Goal: Find specific page/section: Find specific page/section

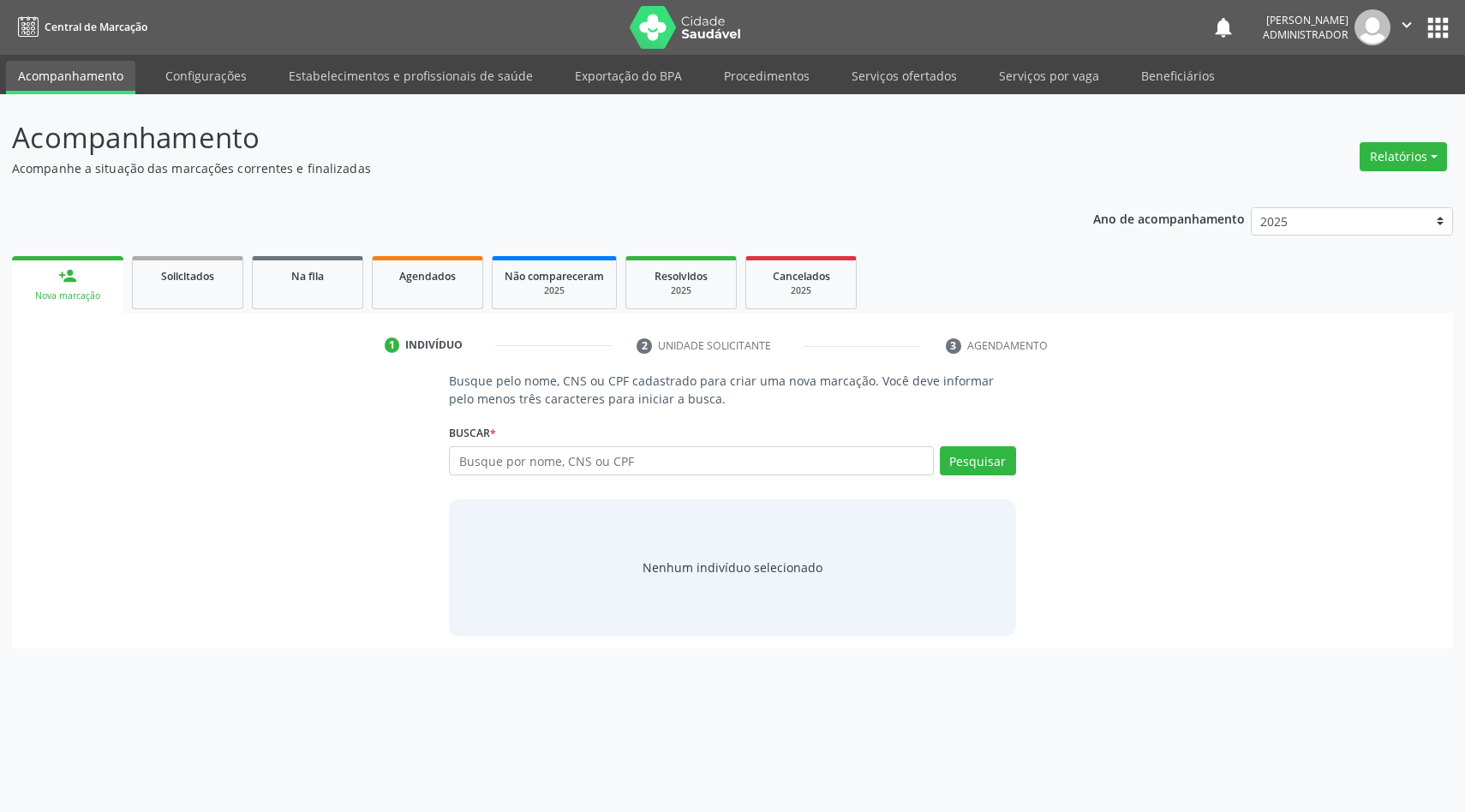
click at [625, 462] on input "text" at bounding box center [691, 461] width 485 height 29
type input "[PERSON_NAME]"
click at [962, 457] on button "Pesquisar" at bounding box center [979, 461] width 77 height 29
click at [1410, 158] on button "Relatórios" at bounding box center [1403, 157] width 87 height 29
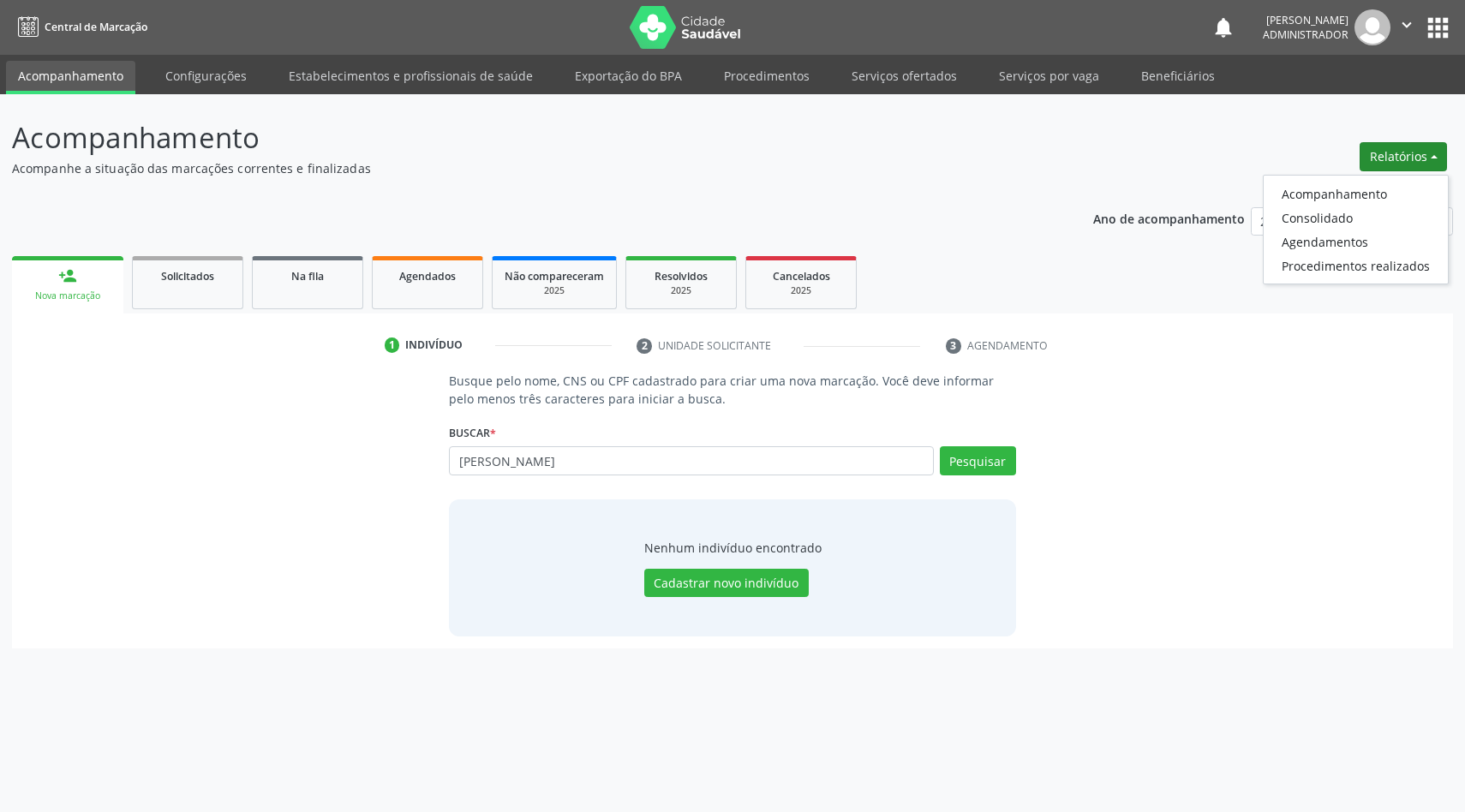
click at [934, 172] on p "Acompanhe a situação das marcações correntes e finalizadas" at bounding box center [516, 168] width 1008 height 18
click at [204, 81] on link "Configurações" at bounding box center [206, 76] width 105 height 30
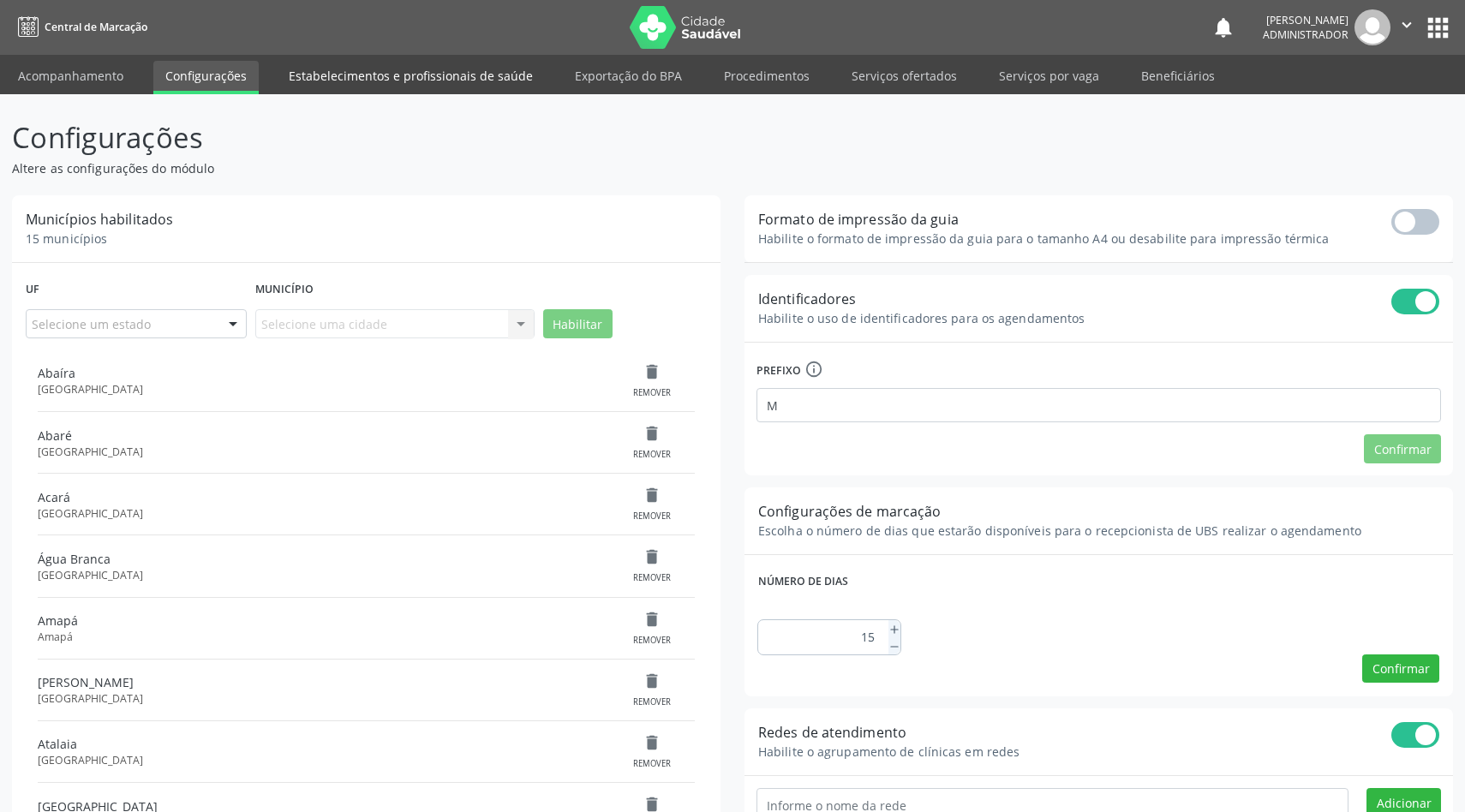
click at [418, 85] on link "Estabelecimentos e profissionais de saúde" at bounding box center [411, 76] width 268 height 30
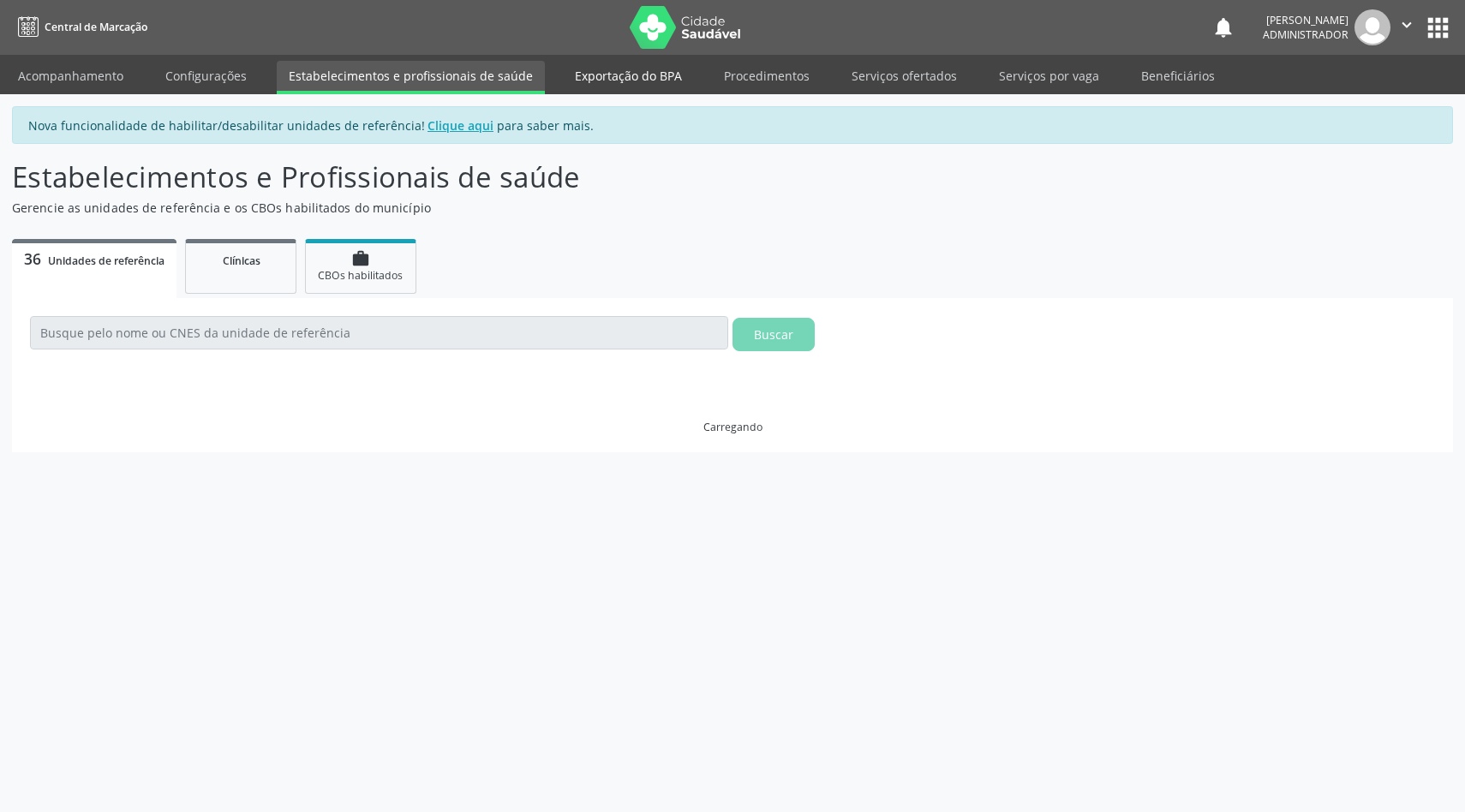
click at [636, 79] on link "Exportação do BPA" at bounding box center [628, 76] width 131 height 30
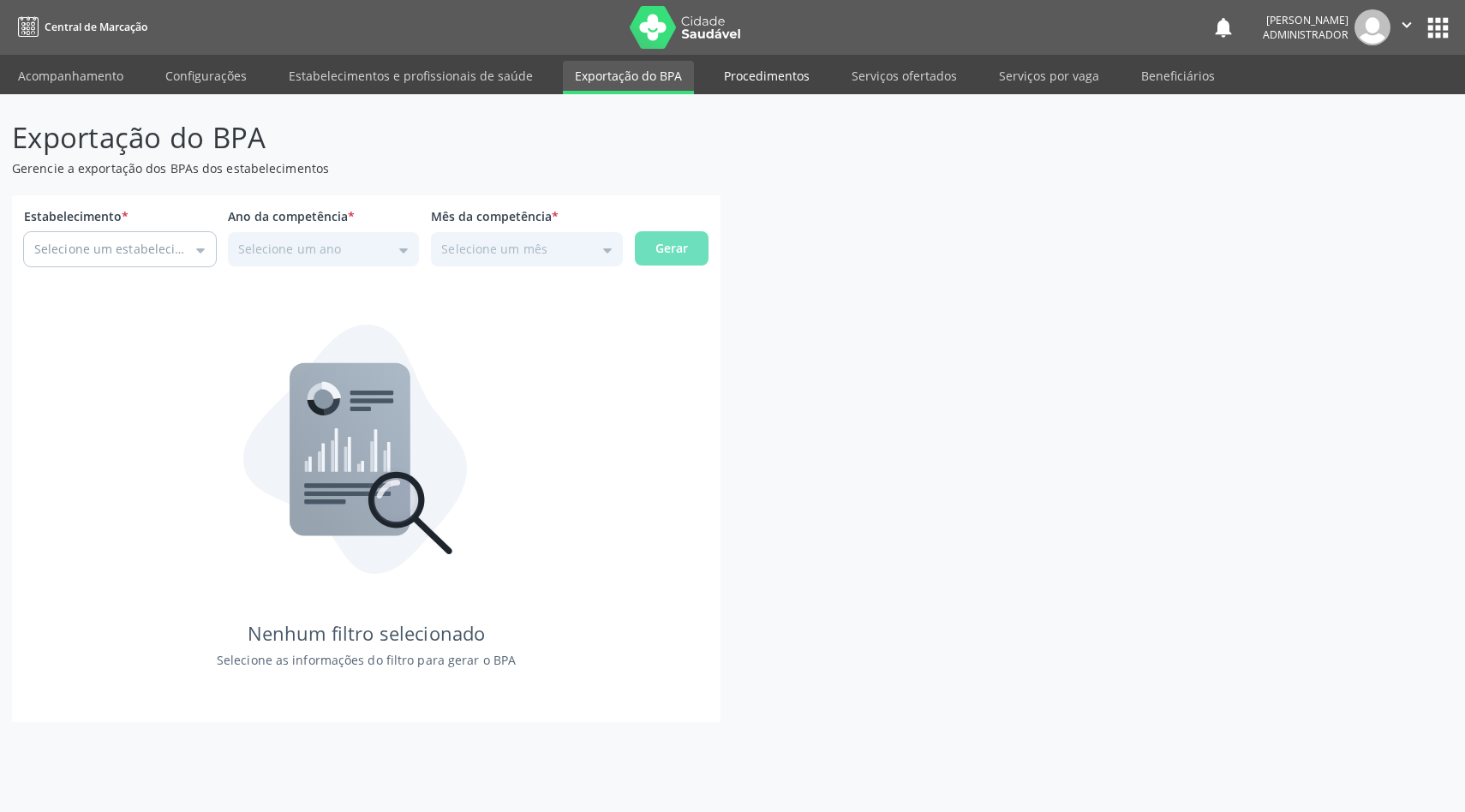
click at [744, 79] on link "Procedimentos" at bounding box center [767, 76] width 110 height 30
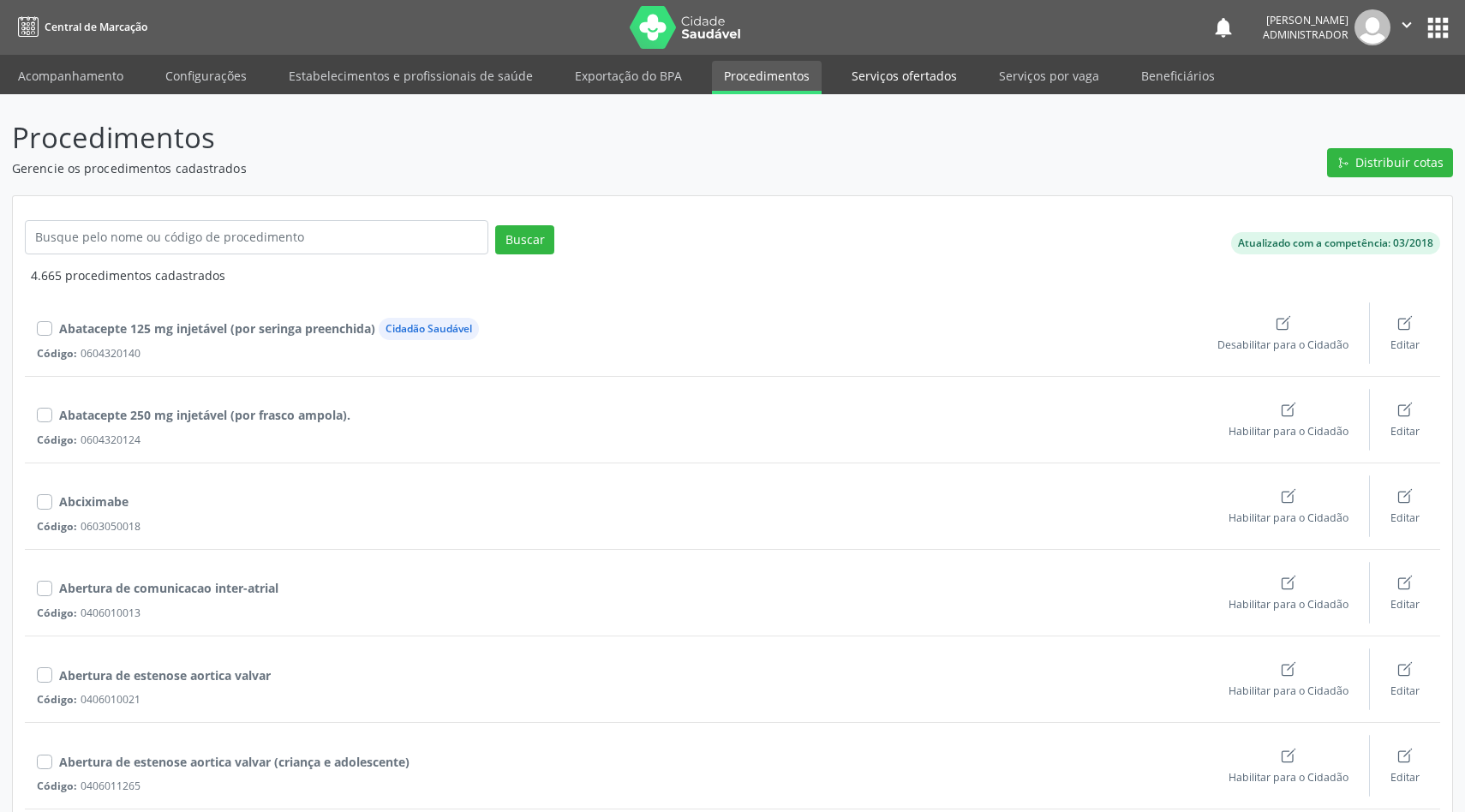
click at [883, 82] on link "Serviços ofertados" at bounding box center [904, 76] width 129 height 30
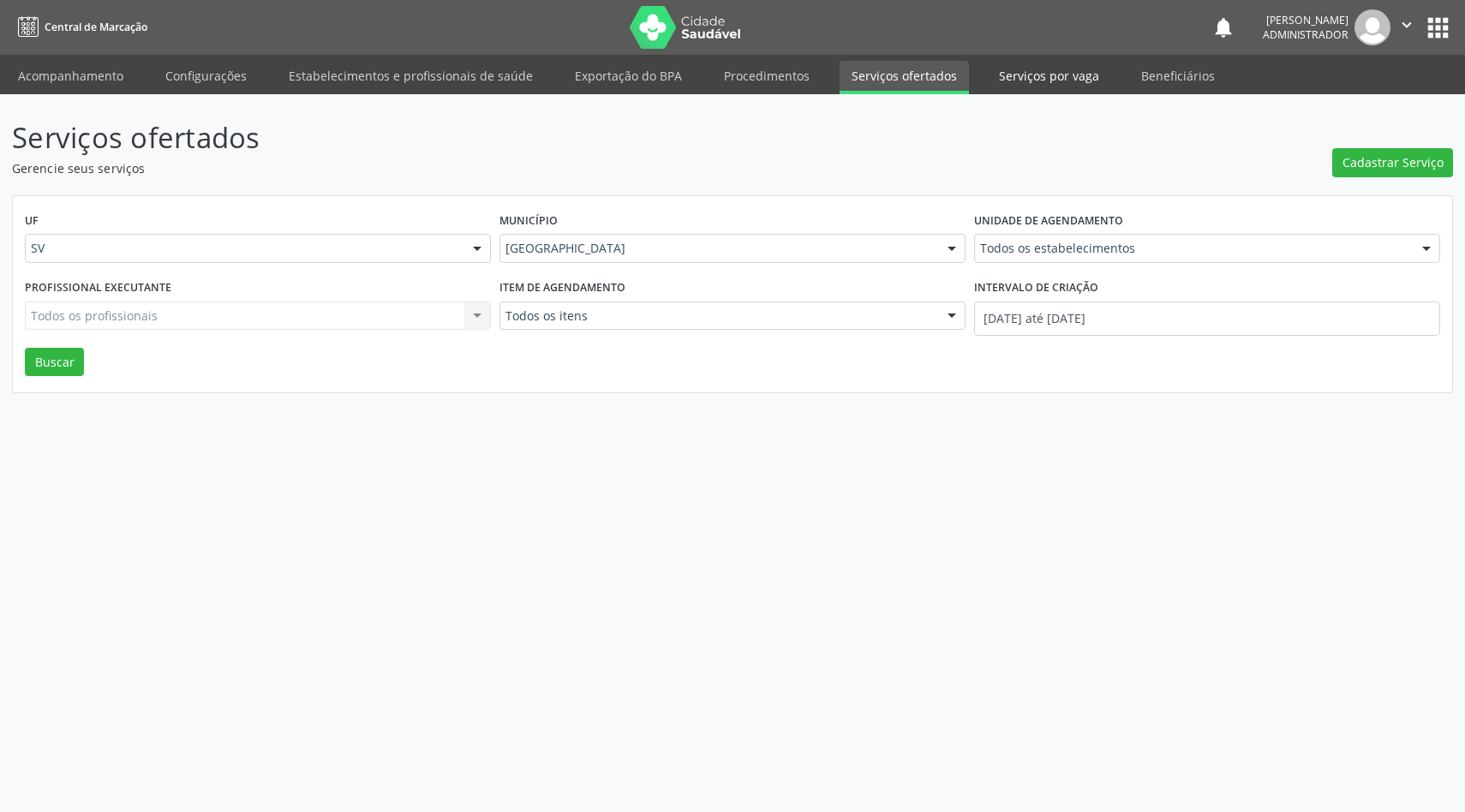
click at [1020, 83] on link "Serviços por vaga" at bounding box center [1049, 76] width 124 height 30
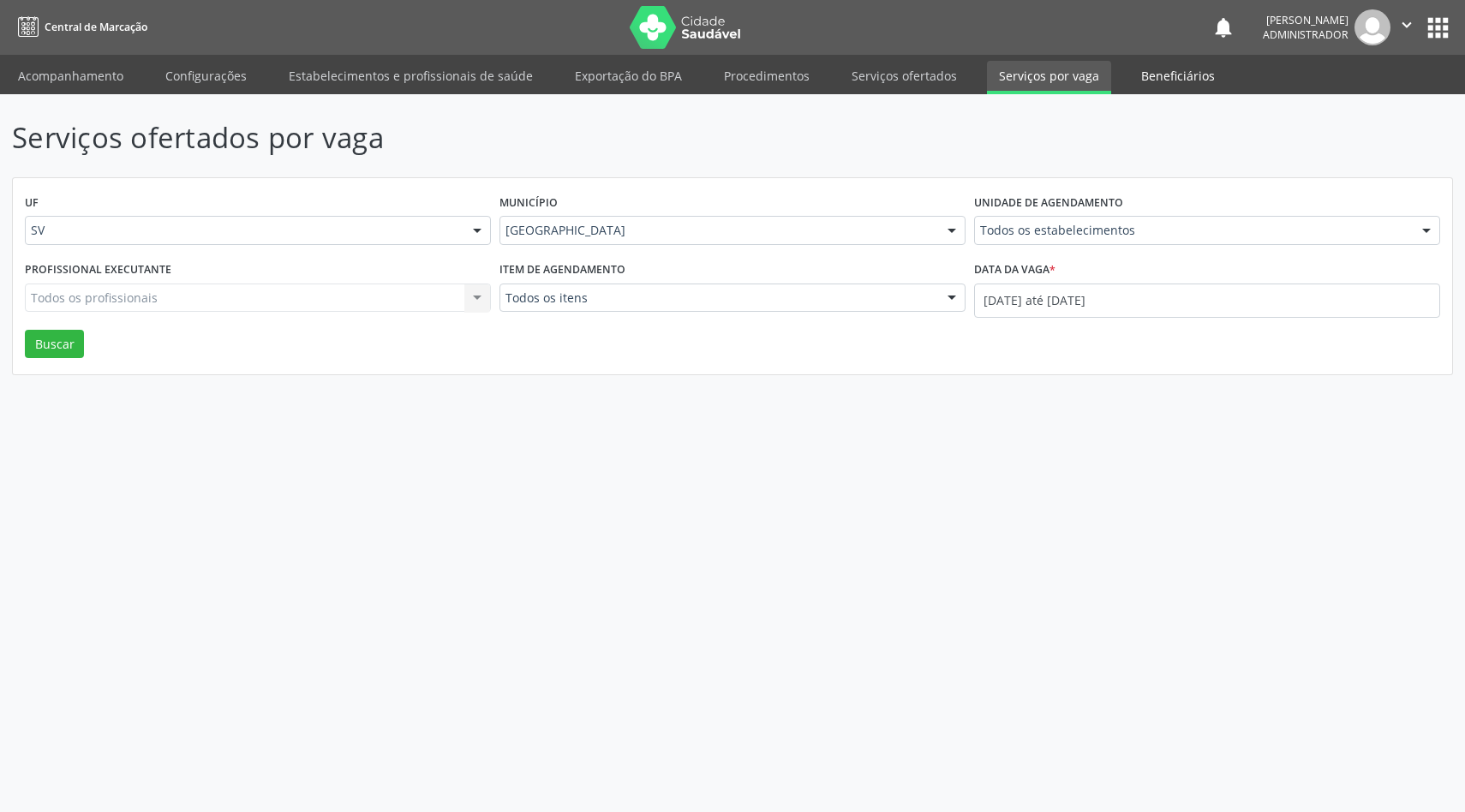
click at [1145, 78] on link "Beneficiários" at bounding box center [1179, 76] width 98 height 30
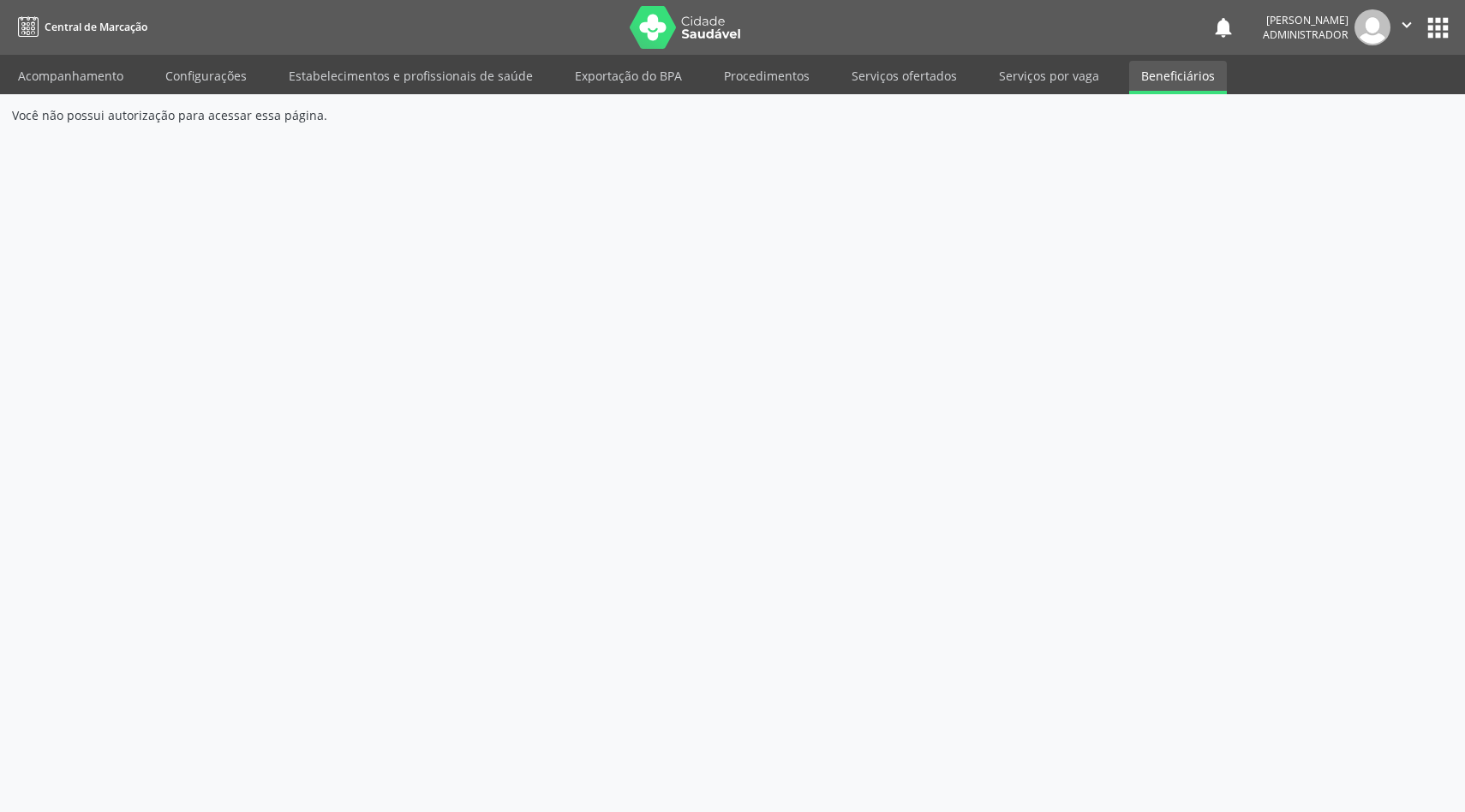
drag, startPoint x: 210, startPoint y: 118, endPoint x: 323, endPoint y: 118, distance: 113.0
click at [324, 118] on div "Você não possui autorização para acessar essa página." at bounding box center [732, 115] width 1441 height 18
click at [472, 175] on div "Você não possui autorização para acessar essa página." at bounding box center [732, 453] width 1465 height 718
click at [1439, 30] on button "apps" at bounding box center [1437, 27] width 30 height 30
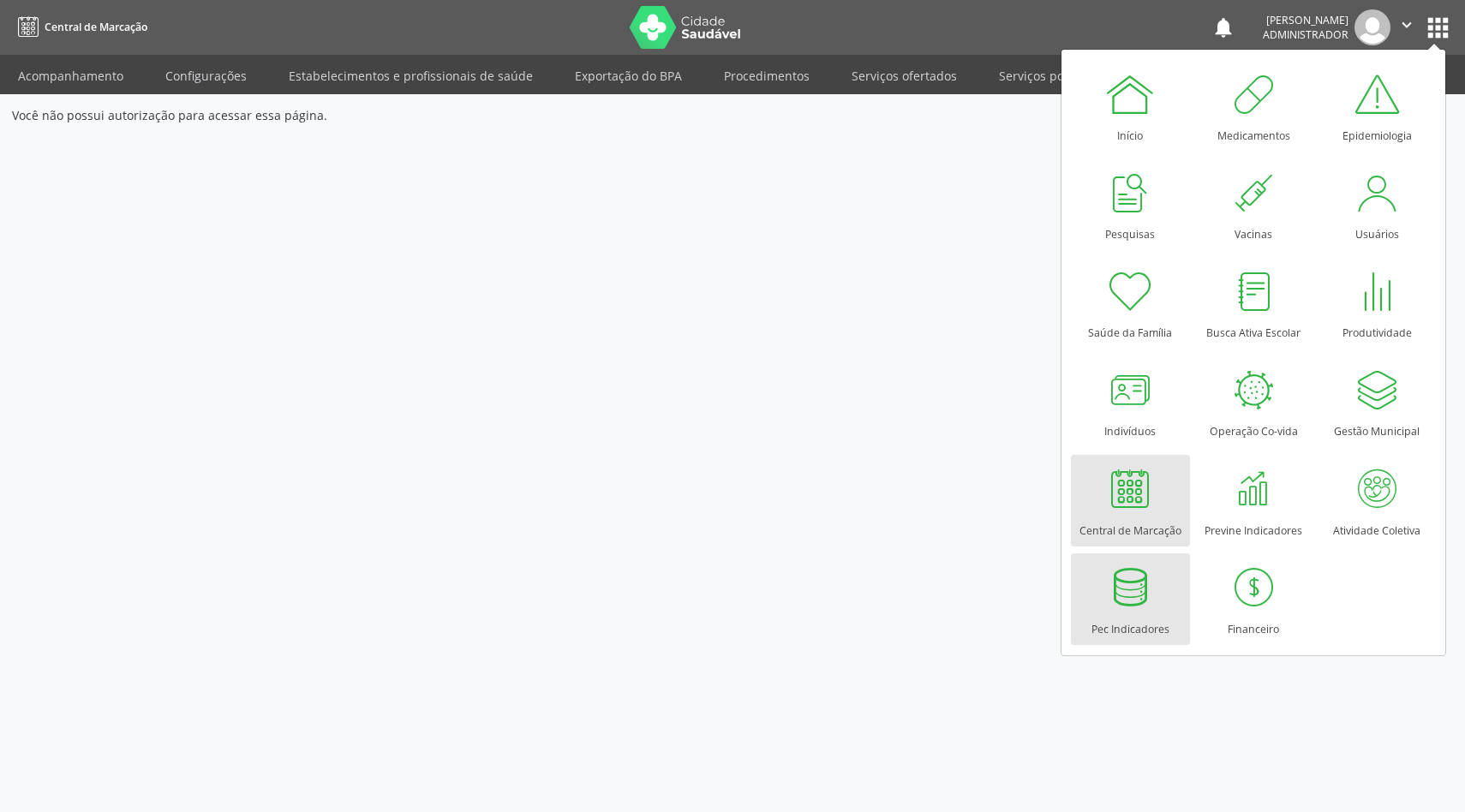
click at [1133, 603] on div at bounding box center [1131, 588] width 52 height 52
